Goal: Check status: Check status

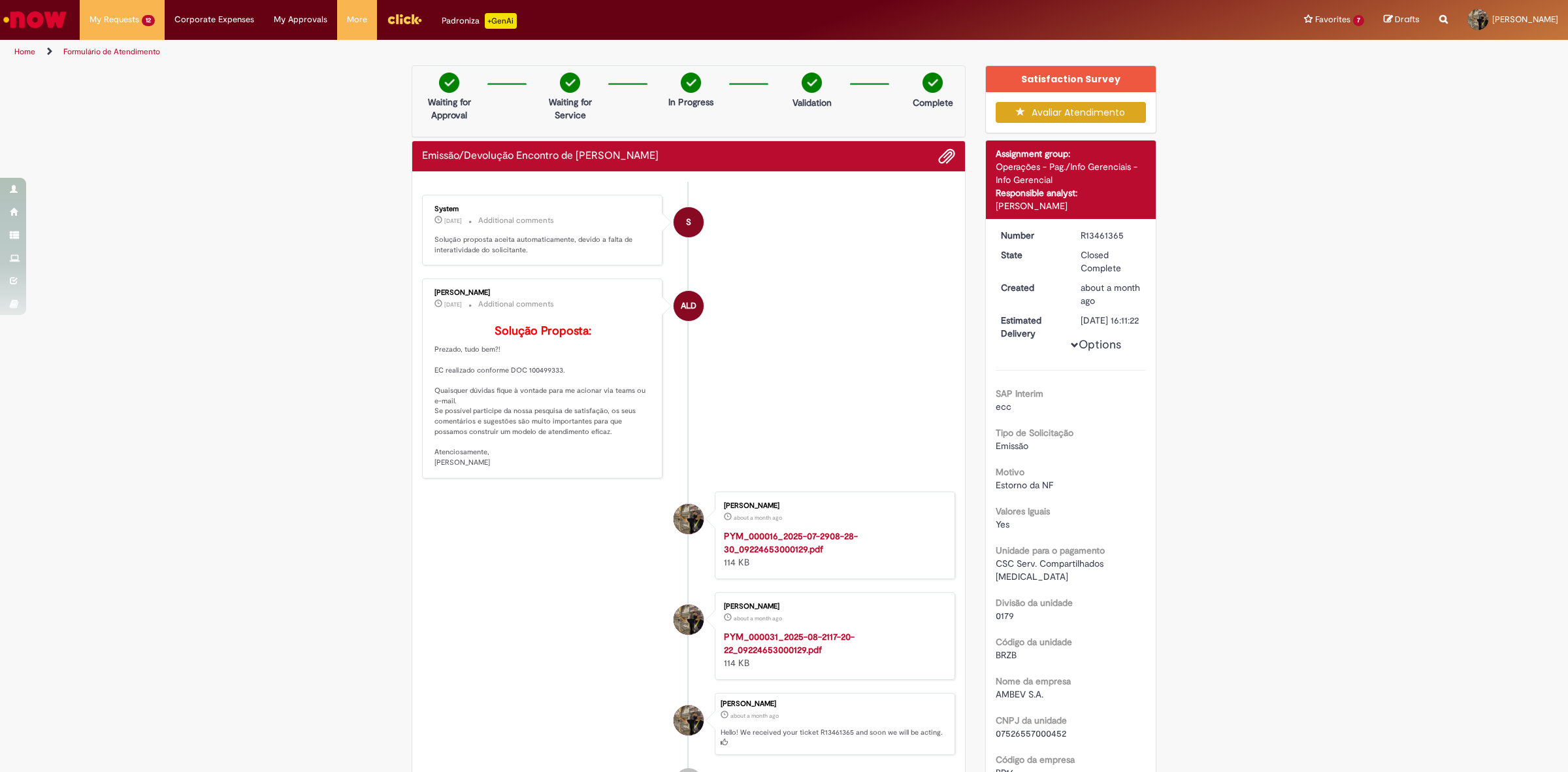
scroll to position [10, 0]
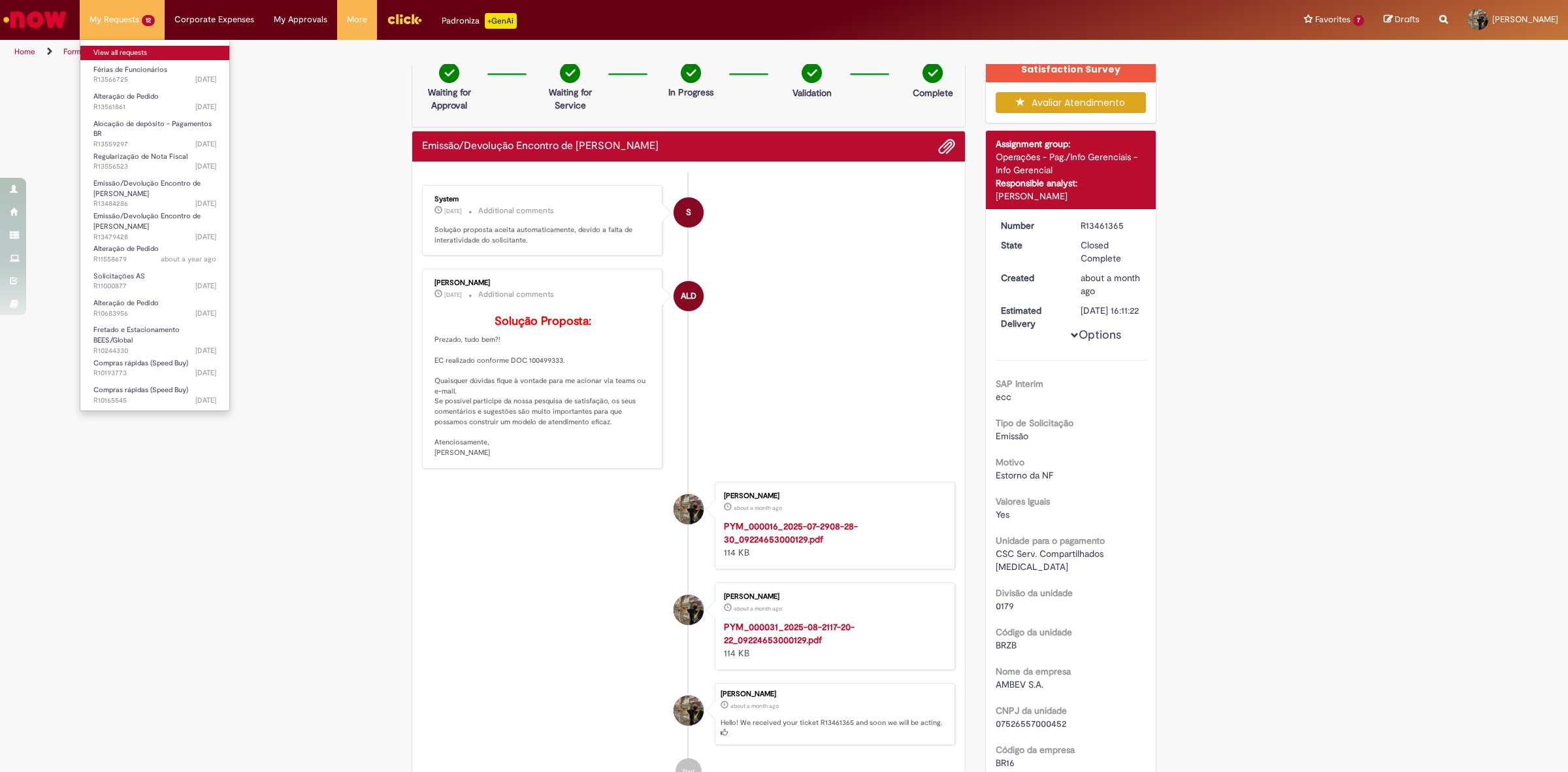
drag, startPoint x: 133, startPoint y: 49, endPoint x: 103, endPoint y: 54, distance: 30.4
click at [103, 54] on link "View all requests" at bounding box center [155, 52] width 149 height 14
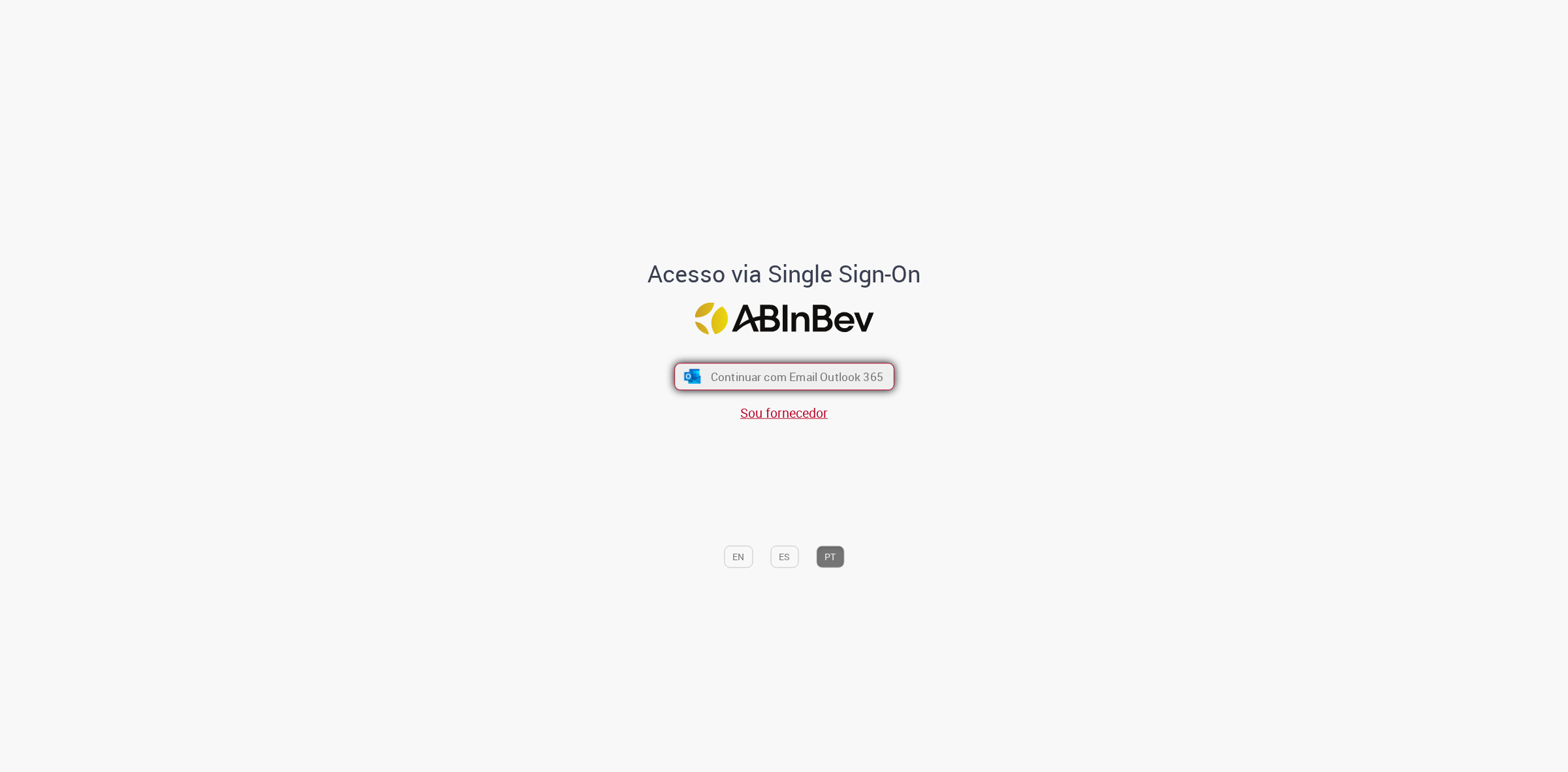
click at [750, 374] on span "Continuar com Email Outlook 365" at bounding box center [796, 377] width 173 height 15
click at [726, 373] on span "Continuar com Email Outlook 365" at bounding box center [796, 377] width 173 height 15
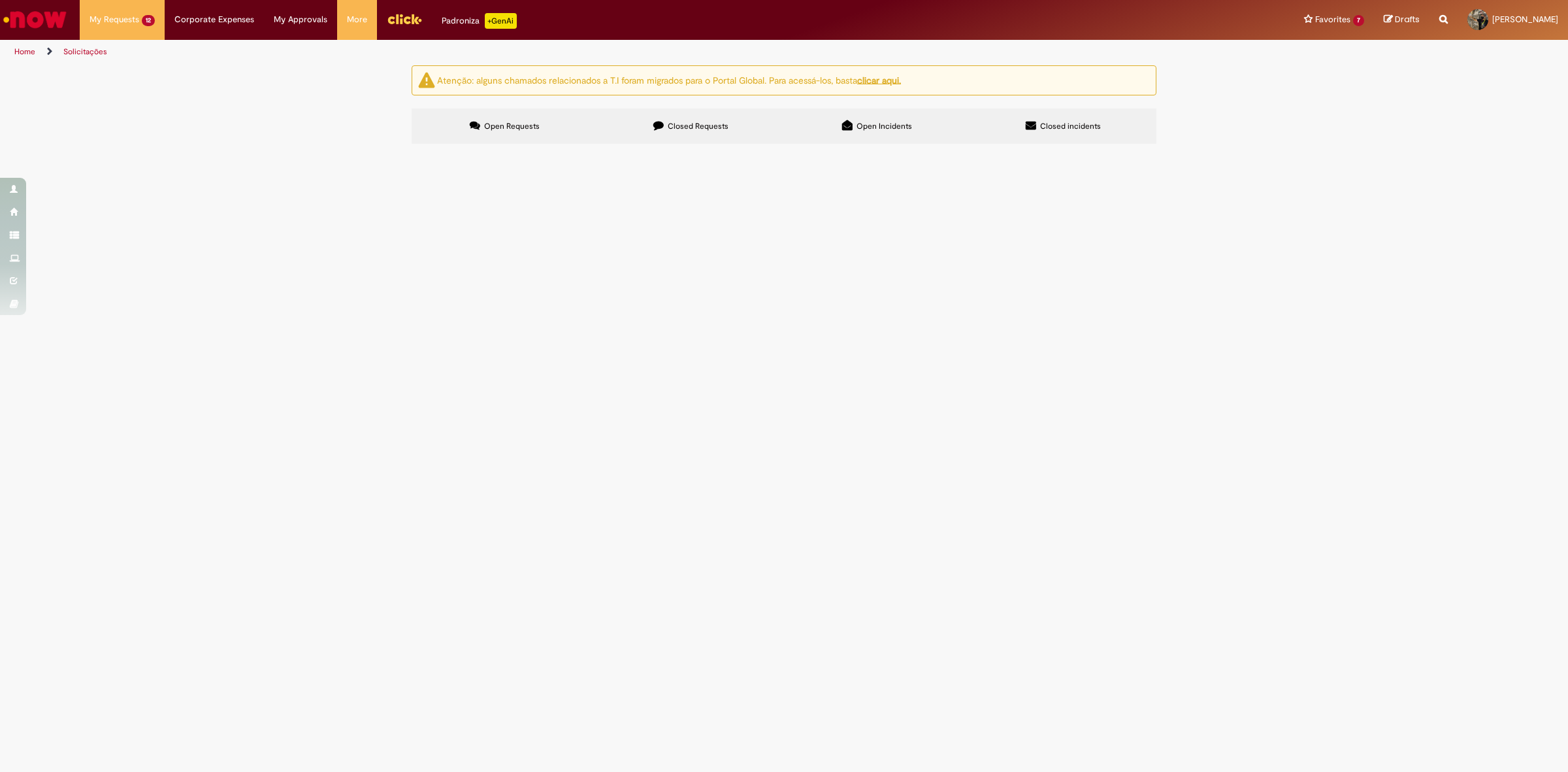
click at [686, 121] on label "Closed Requests" at bounding box center [692, 126] width 187 height 35
click at [0, 0] on span "Bom dia, gostaria de solicitar o encontro de contas para a devolução da NF que …" at bounding box center [0, 0] width 0 height 0
click at [0, 0] on span "R13451598" at bounding box center [0, 0] width 0 height 0
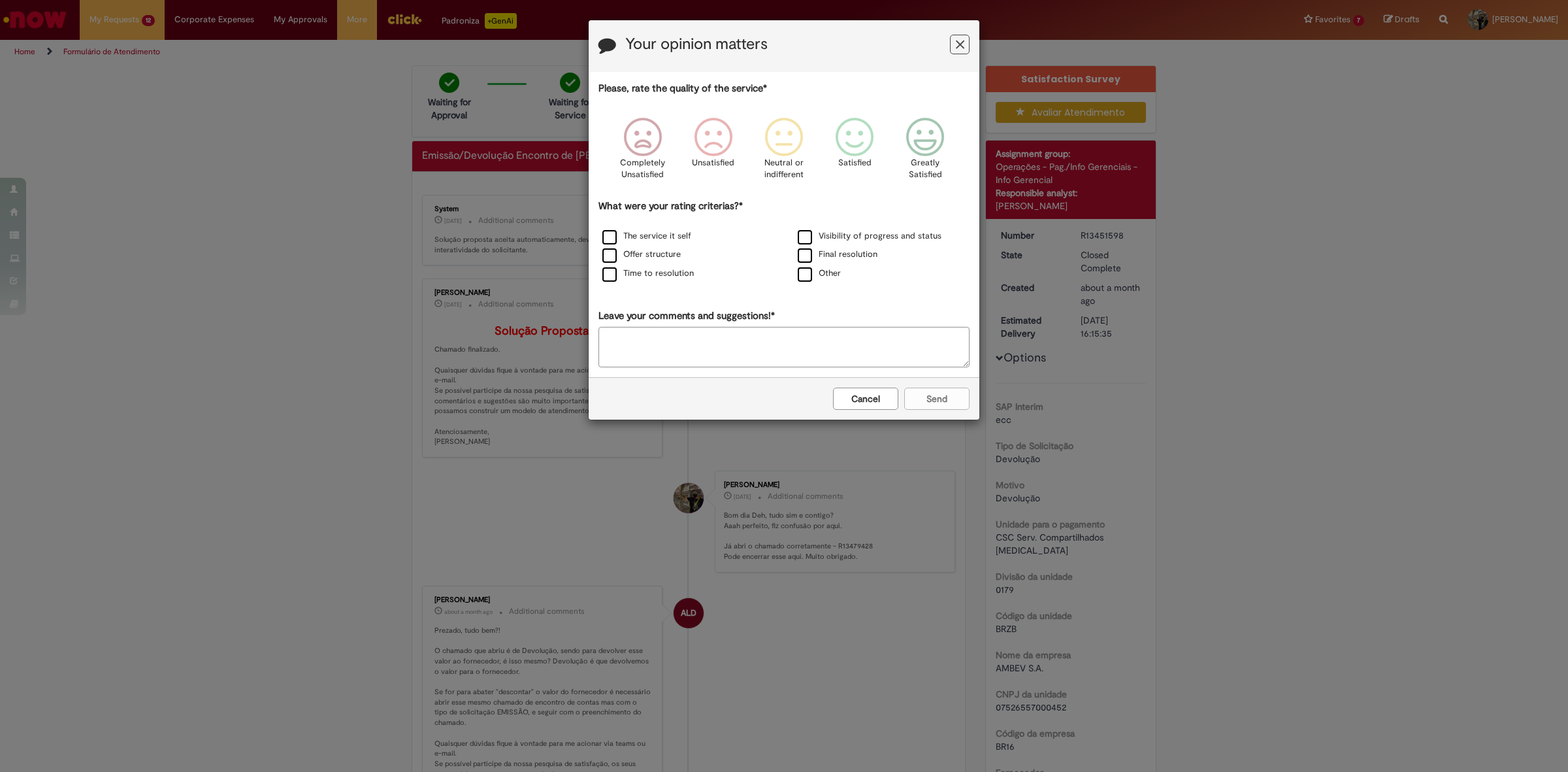
drag, startPoint x: 961, startPoint y: 47, endPoint x: 967, endPoint y: 69, distance: 22.8
click at [961, 46] on icon "Feedback" at bounding box center [959, 45] width 8 height 14
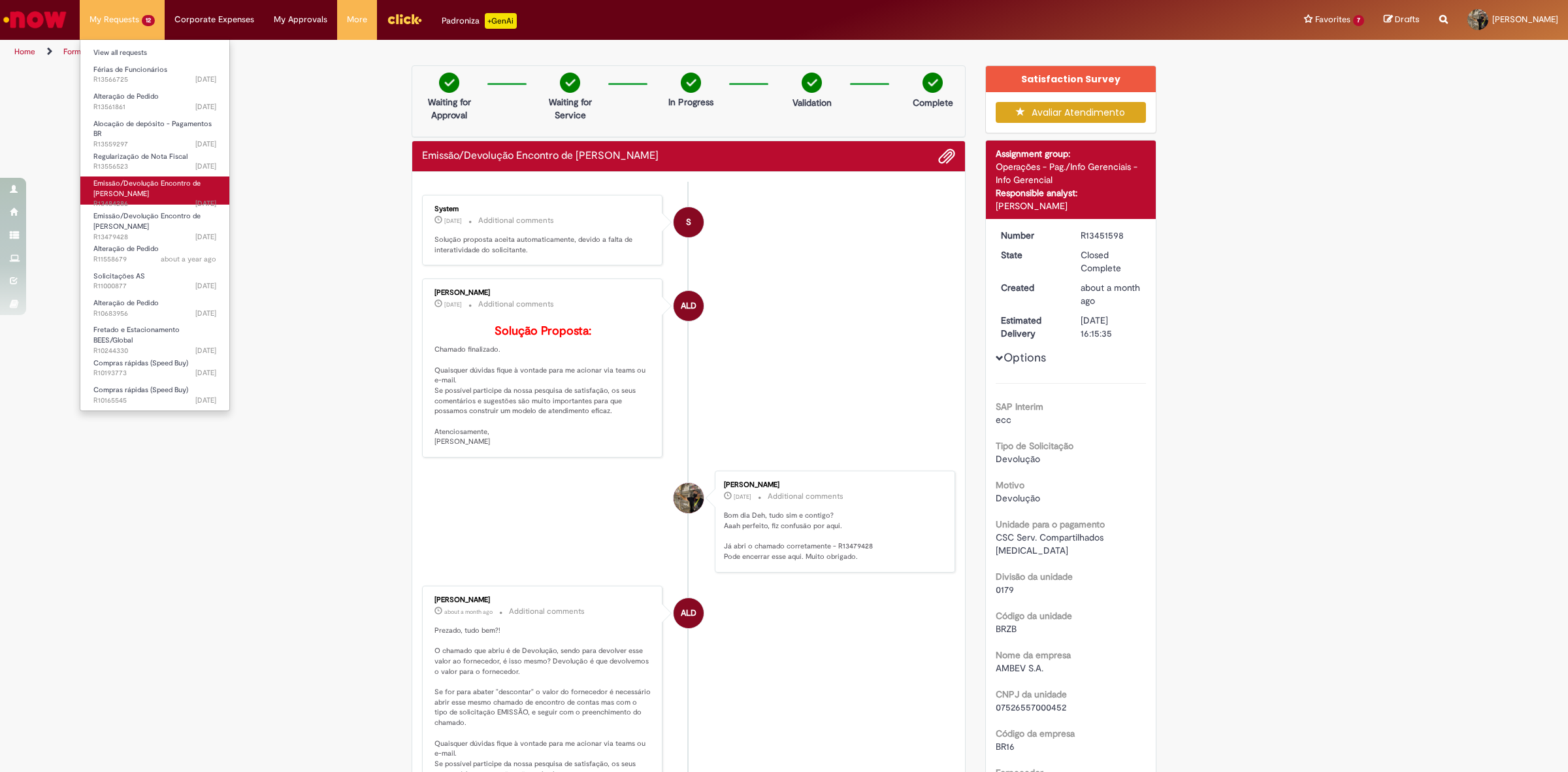
click at [175, 201] on span "25d ago 25 days ago R13484286" at bounding box center [155, 204] width 123 height 10
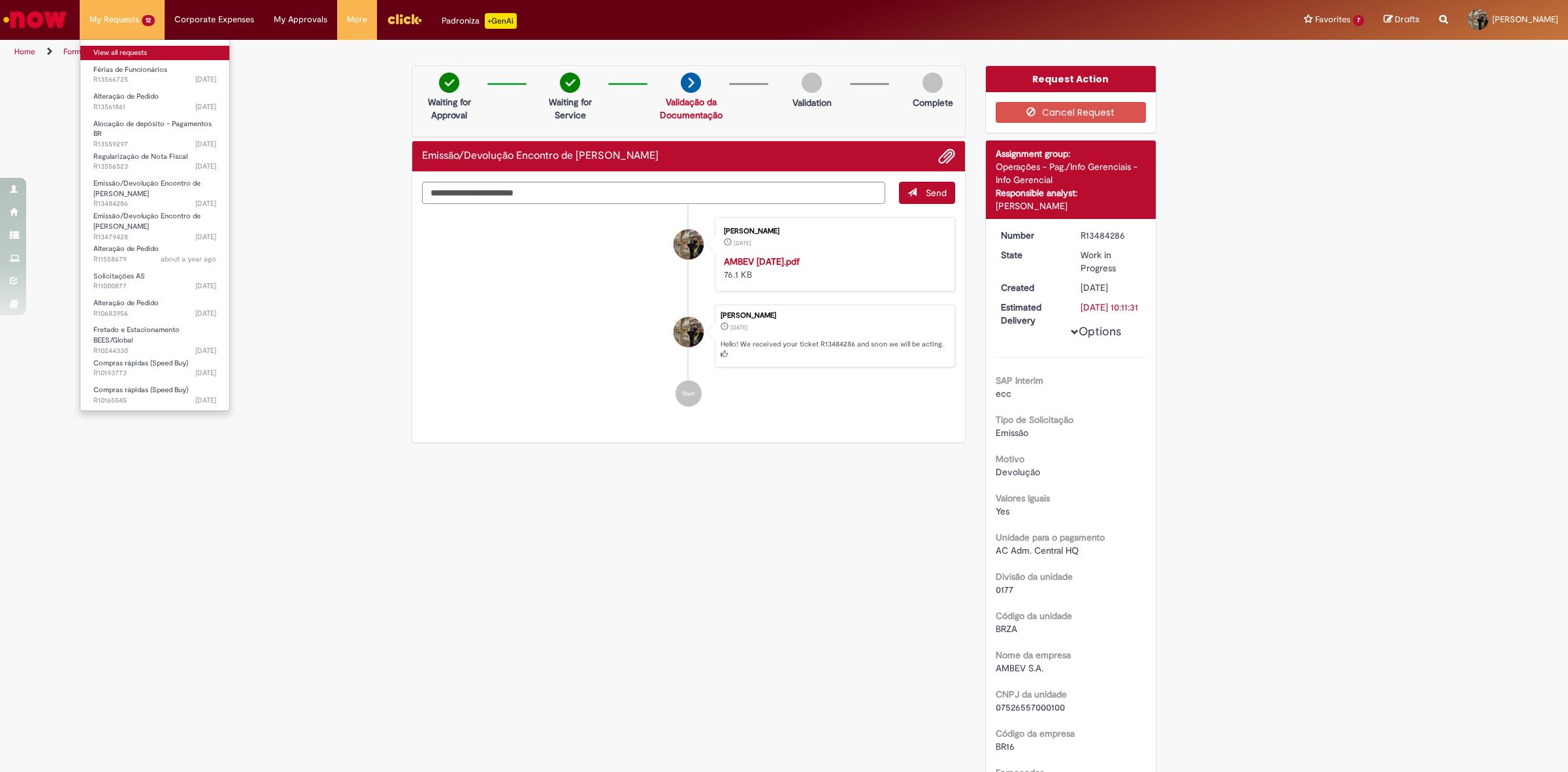
click at [132, 47] on link "View all requests" at bounding box center [155, 52] width 149 height 14
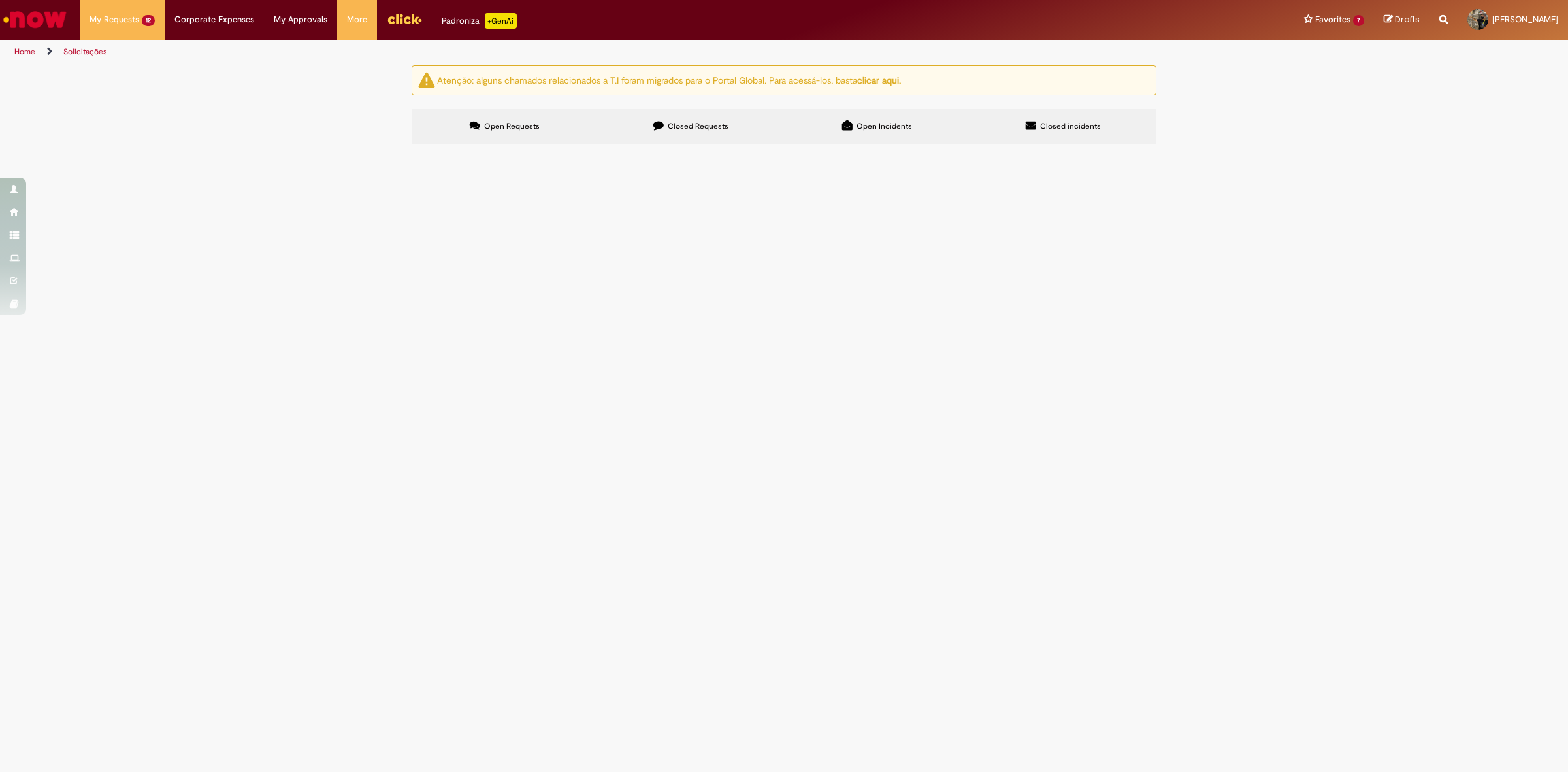
drag, startPoint x: 671, startPoint y: 134, endPoint x: 713, endPoint y: 155, distance: 47.0
click at [672, 134] on label "Closed Requests" at bounding box center [692, 126] width 187 height 35
click at [677, 131] on span "Closed Requests" at bounding box center [697, 126] width 61 height 10
click at [0, 0] on input "Search" at bounding box center [0, 0] width 0 height 0
paste input "*********"
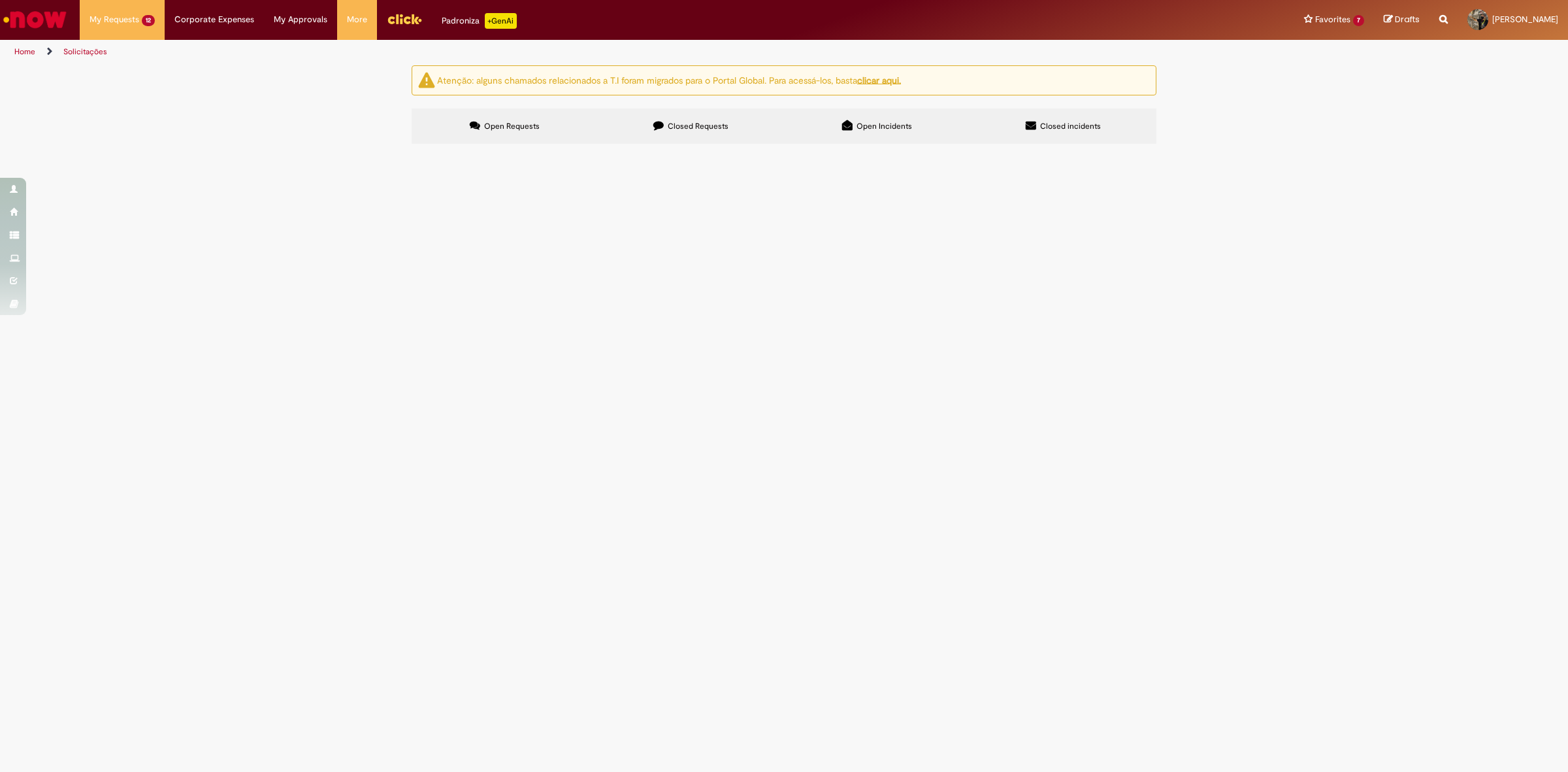
type input "*********"
click at [0, 0] on input "Search" at bounding box center [0, 0] width 0 height 0
paste input "*********"
type input "*********"
click at [0, 0] on button "Search" at bounding box center [0, 0] width 0 height 0
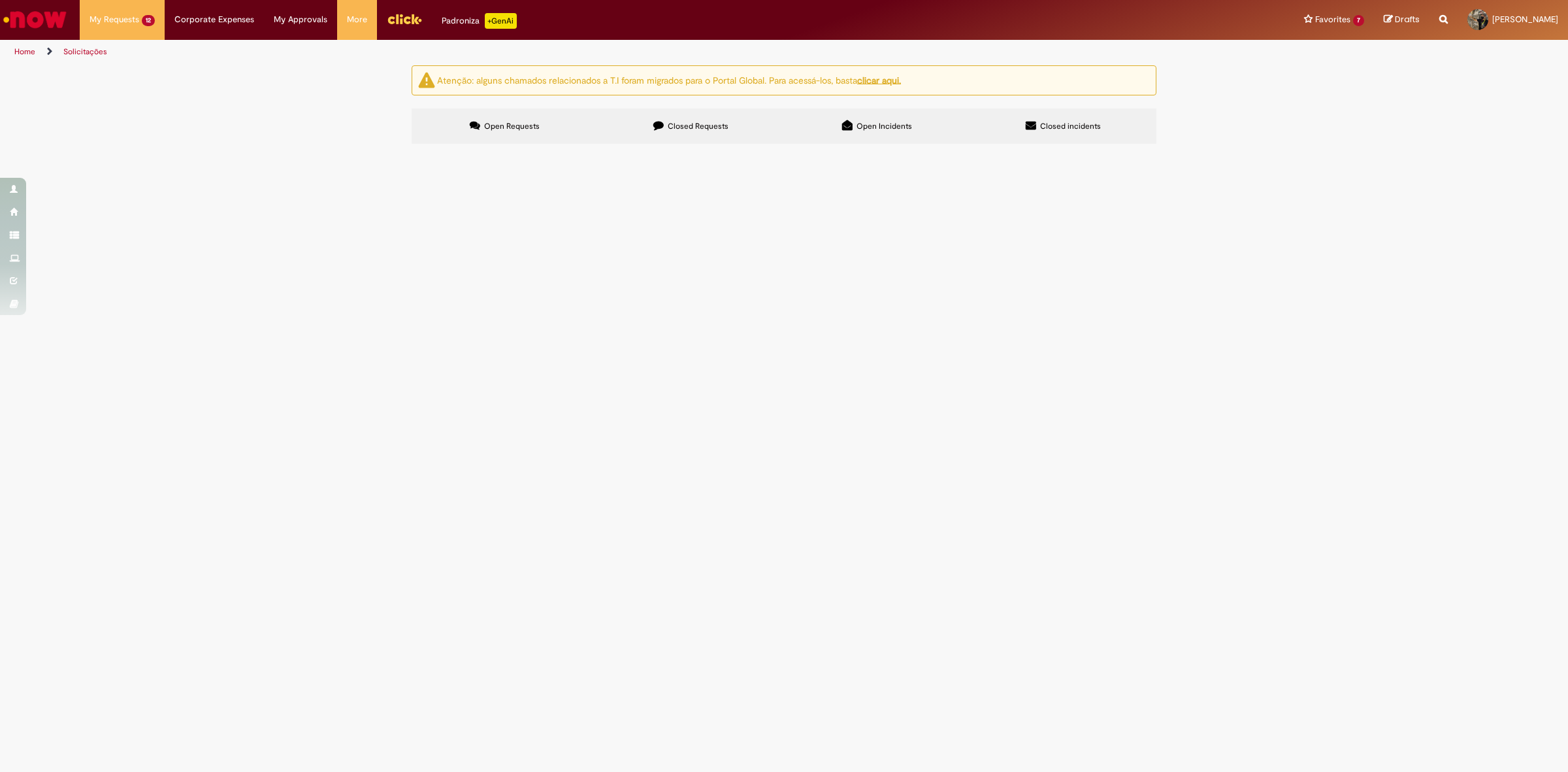
click at [0, 0] on span "Bom dia, gostaria de solicitar o encontro de contas para o caso acima. O fornec…" at bounding box center [0, 0] width 0 height 0
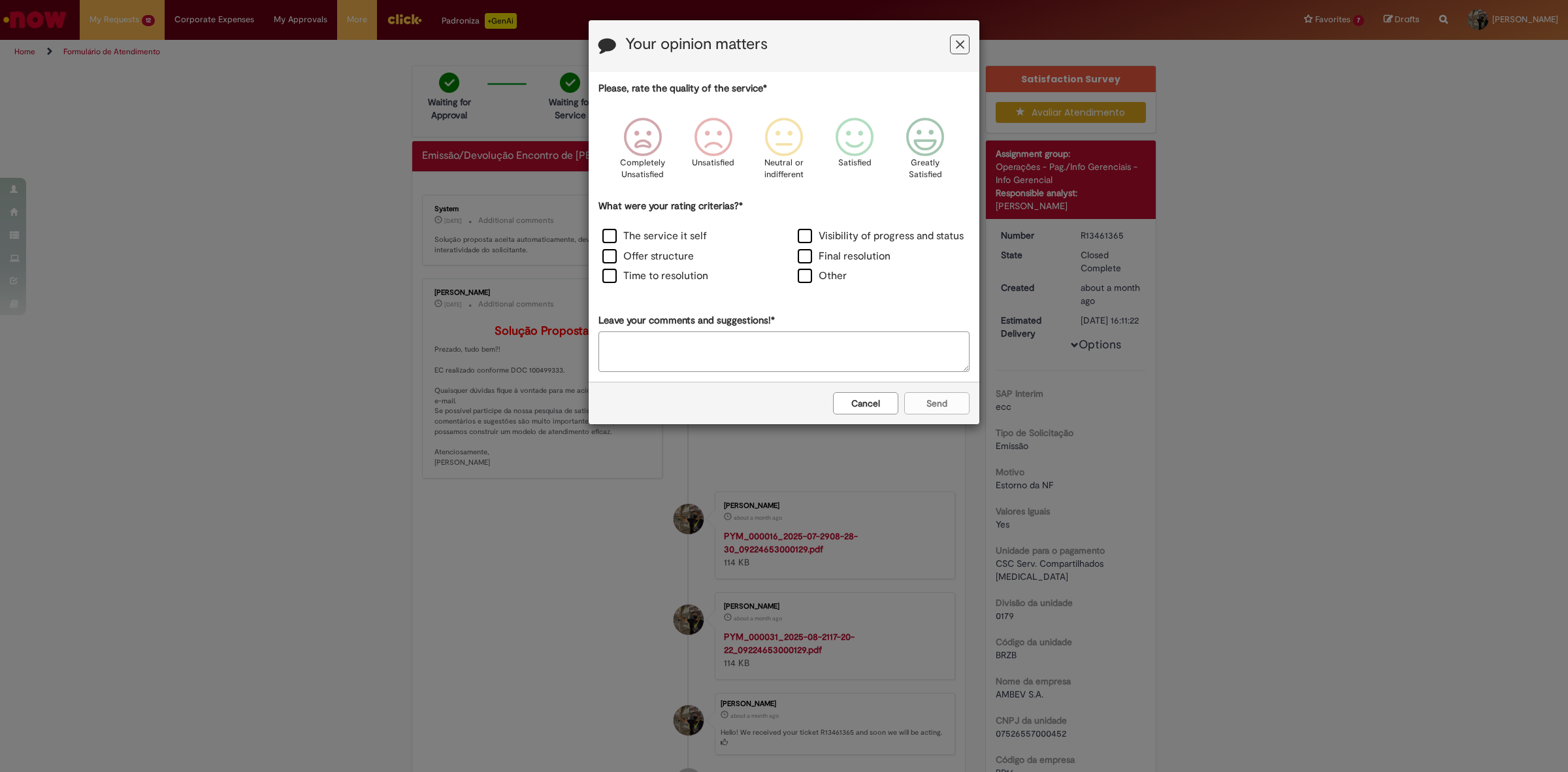
click at [959, 44] on icon "Feedback" at bounding box center [959, 45] width 8 height 14
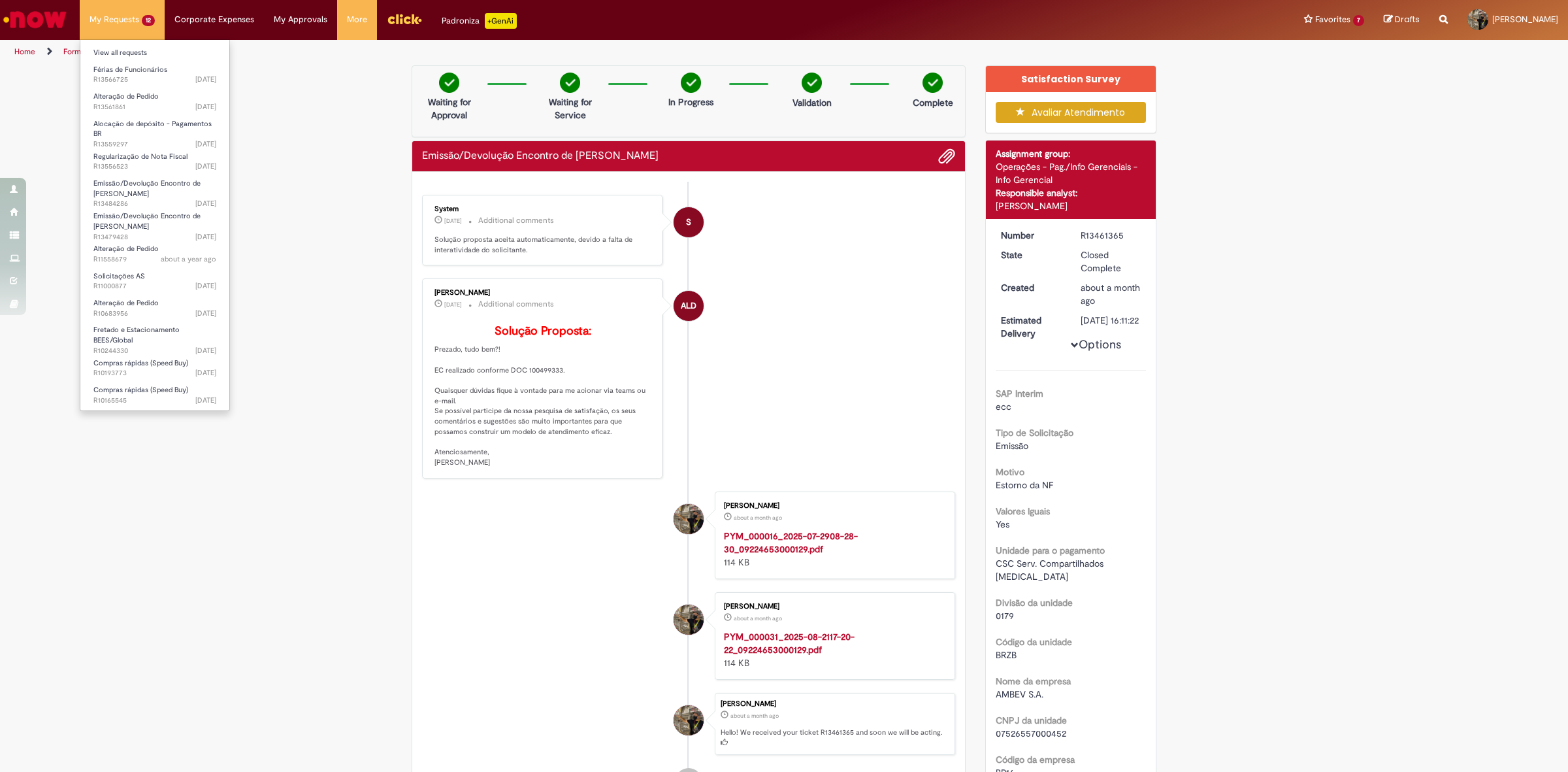
click at [124, 14] on li "My Requests 12 View all requests Férias de Funcionários 5d ago 5 days ago R1356…" at bounding box center [121, 20] width 85 height 39
click at [154, 57] on link "View all requests" at bounding box center [155, 52] width 149 height 14
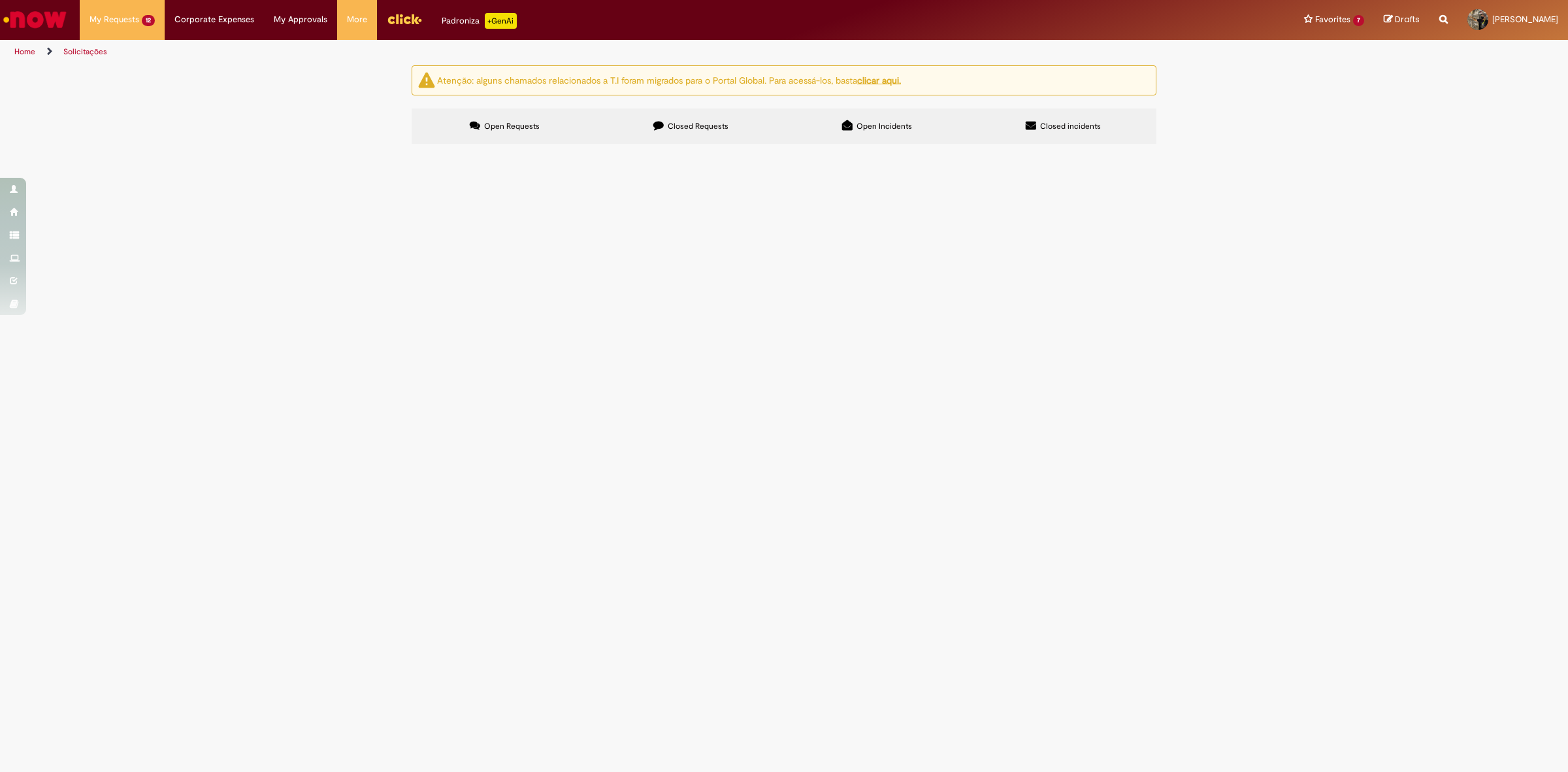
click at [706, 130] on span "Closed Requests" at bounding box center [697, 126] width 61 height 10
click at [497, 125] on span "Open Requests" at bounding box center [512, 126] width 56 height 10
click at [700, 129] on span "Closed Requests" at bounding box center [697, 126] width 61 height 10
click at [0, 0] on span "R13450927" at bounding box center [0, 0] width 0 height 0
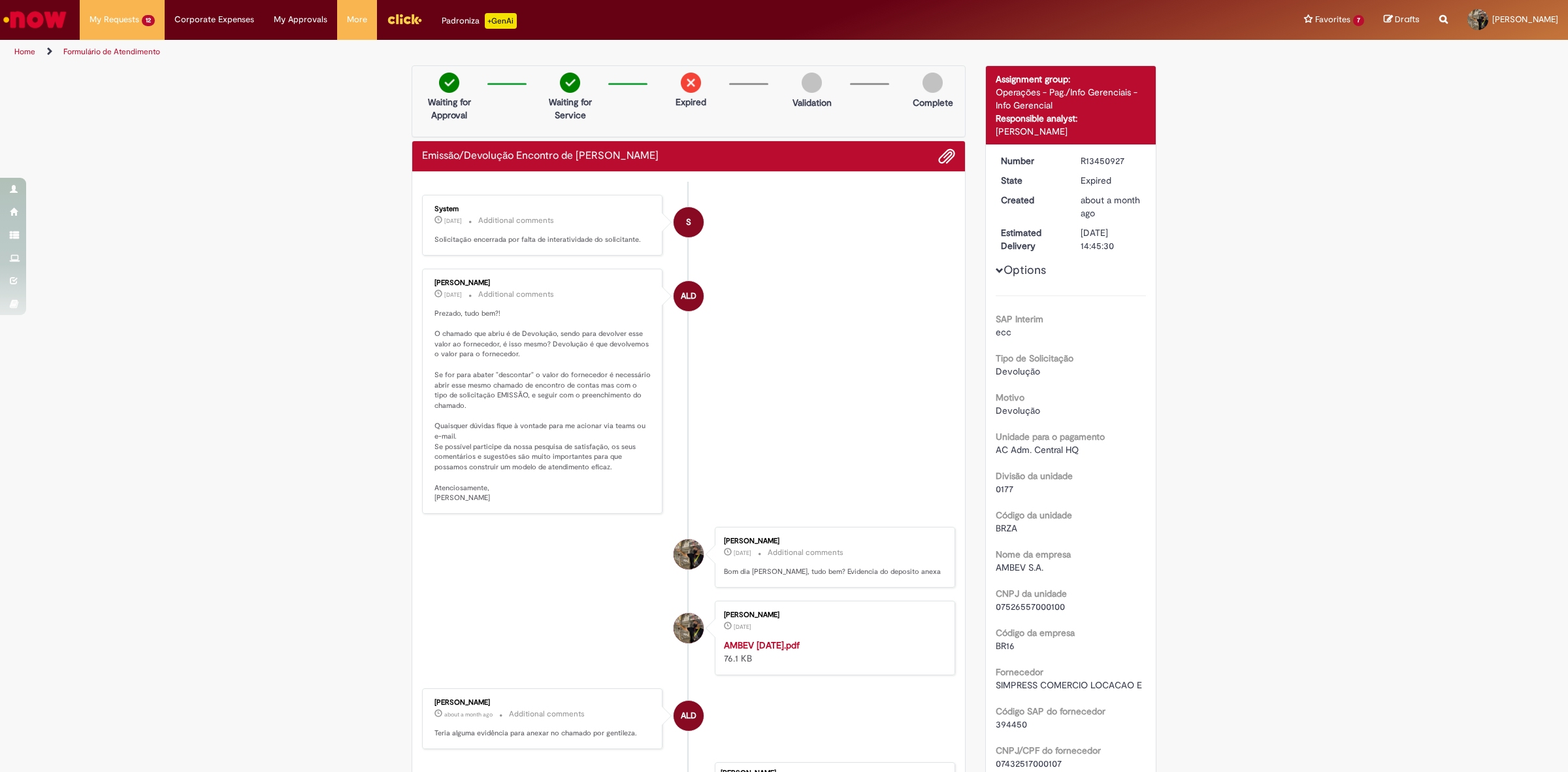
click at [681, 333] on div "ALD" at bounding box center [688, 413] width 33 height 267
click at [856, 331] on li "ALD Andressa Luiza Da Silva 26d ago 26 days ago Additional comments Prezado, tu…" at bounding box center [688, 391] width 533 height 246
